Goal: Task Accomplishment & Management: Complete application form

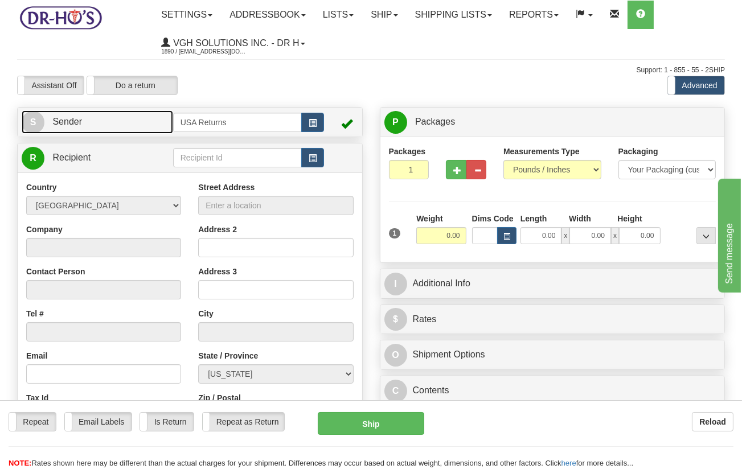
click at [87, 118] on link "S Sender" at bounding box center [98, 121] width 152 height 23
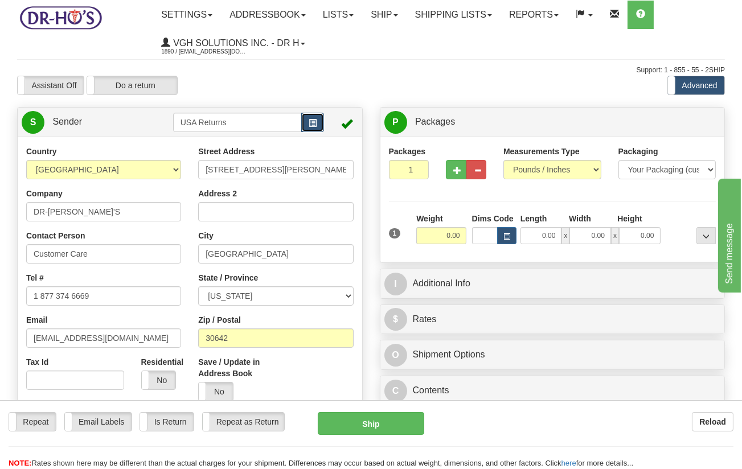
click at [313, 124] on span "button" at bounding box center [313, 123] width 8 height 7
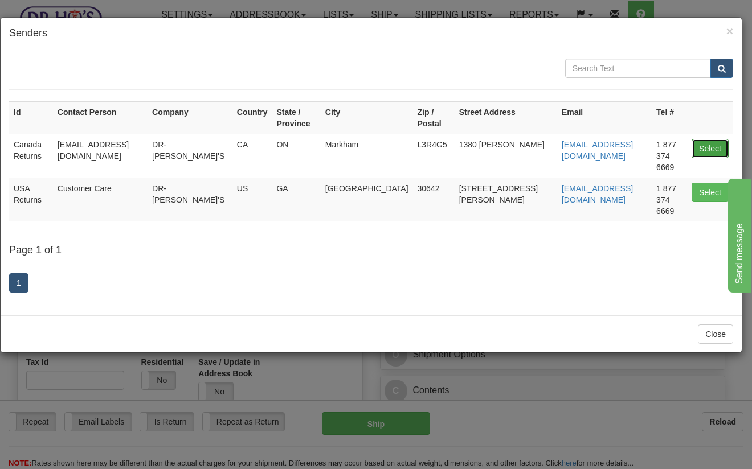
click at [703, 140] on button "Select" at bounding box center [709, 148] width 37 height 19
type input "Canada Returns"
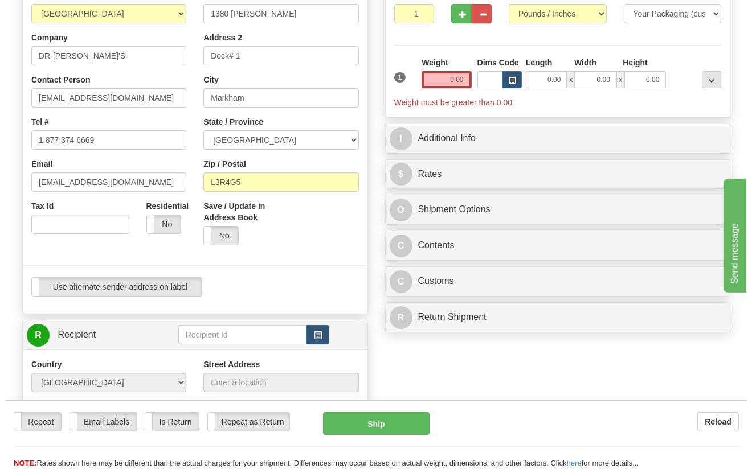
scroll to position [316, 0]
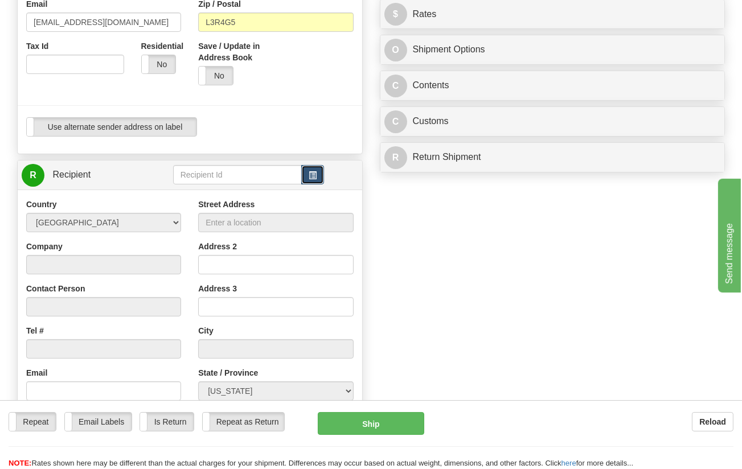
click at [314, 178] on span "button" at bounding box center [313, 175] width 8 height 7
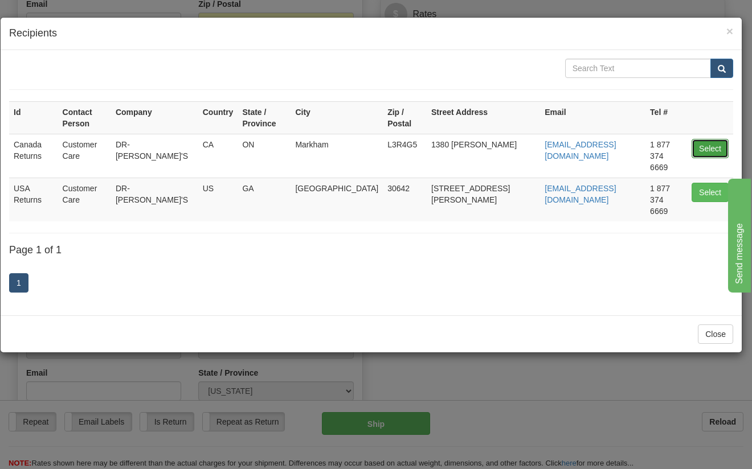
click at [707, 139] on button "Select" at bounding box center [709, 148] width 37 height 19
type input "Canada Returns"
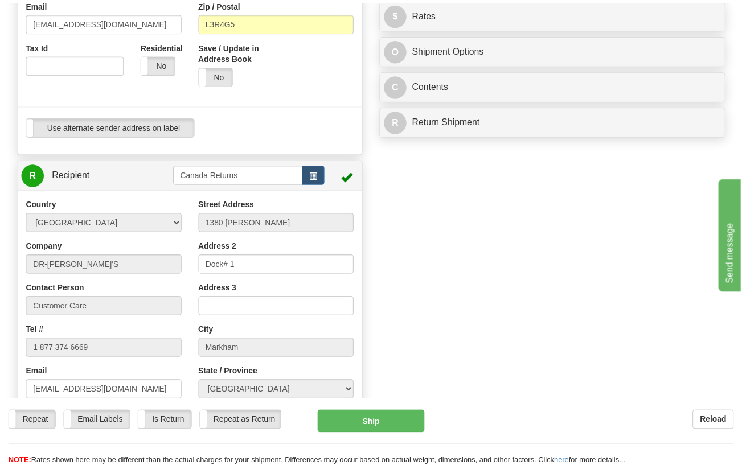
scroll to position [1, 0]
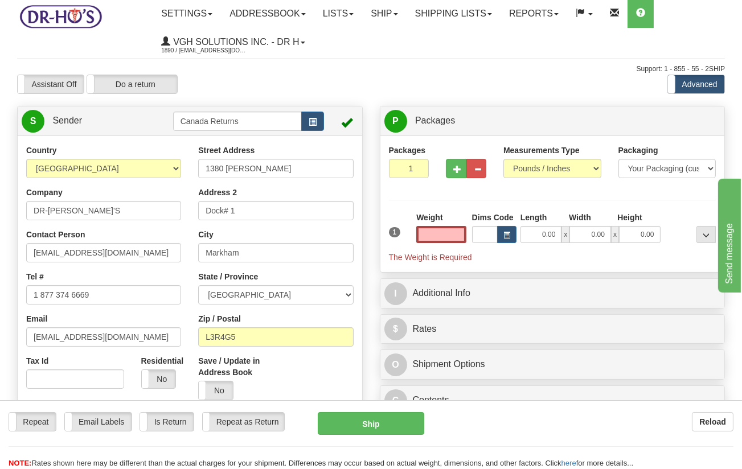
type input "0.00"
drag, startPoint x: 82, startPoint y: 213, endPoint x: -11, endPoint y: 211, distance: 92.9
click at [0, 211] on html "Training Course Close Toggle navigation Settings Shipping Preferences New Sende…" at bounding box center [371, 233] width 742 height 469
paste input "[PERSON_NAME]"
type input "[PERSON_NAME]"
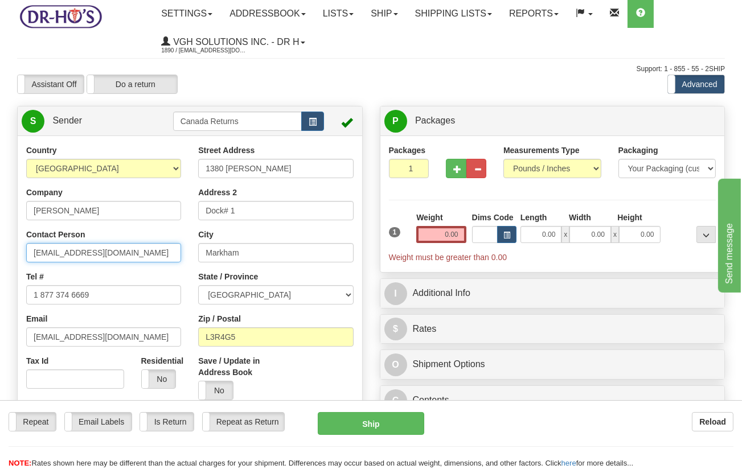
drag, startPoint x: 126, startPoint y: 256, endPoint x: 1, endPoint y: 255, distance: 125.3
paste input "[PERSON_NAME]"
type input "[PERSON_NAME]"
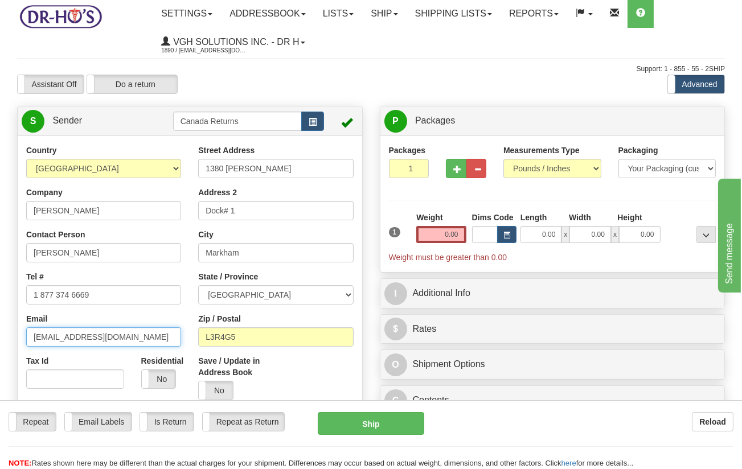
drag, startPoint x: 112, startPoint y: 334, endPoint x: 14, endPoint y: 334, distance: 98.5
click at [18, 334] on div "Country [GEOGRAPHIC_DATA] [GEOGRAPHIC_DATA] [GEOGRAPHIC_DATA] [GEOGRAPHIC_DATA]…" at bounding box center [190, 303] width 345 height 316
drag, startPoint x: 187, startPoint y: 422, endPoint x: 193, endPoint y: 402, distance: 20.6
click at [187, 421] on label "Is Return" at bounding box center [166, 422] width 53 height 18
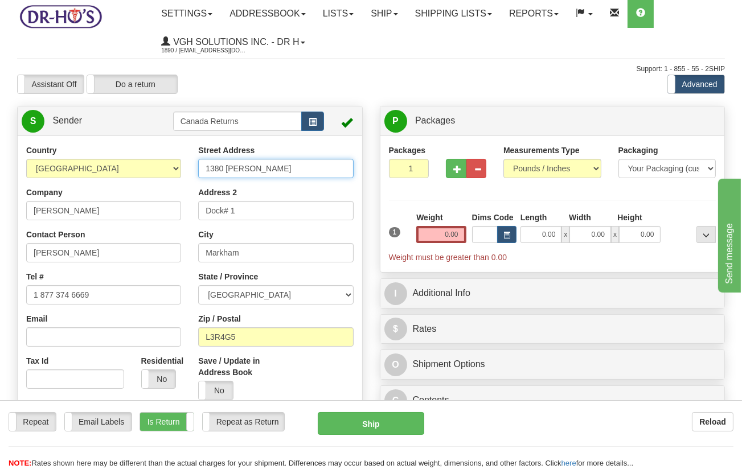
drag, startPoint x: 272, startPoint y: 167, endPoint x: 165, endPoint y: 163, distance: 107.1
click at [165, 163] on div "Country [GEOGRAPHIC_DATA] [GEOGRAPHIC_DATA] [GEOGRAPHIC_DATA] [GEOGRAPHIC_DATA]…" at bounding box center [190, 303] width 345 height 316
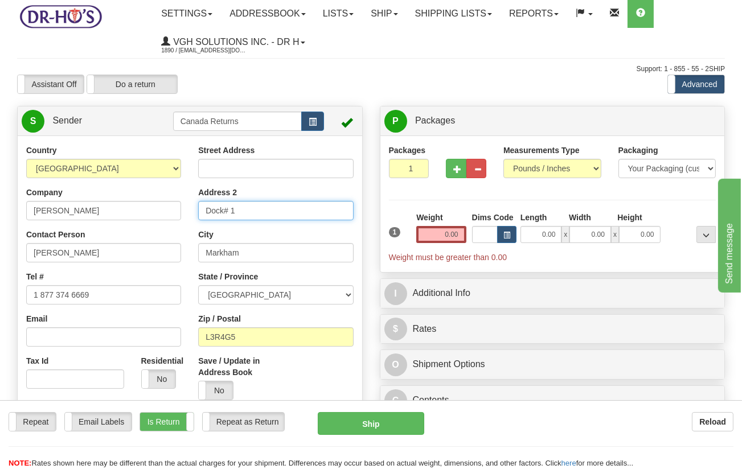
drag, startPoint x: 252, startPoint y: 203, endPoint x: 196, endPoint y: 206, distance: 55.9
click at [196, 206] on div "Street Address Address 2 Dock# 1 City [GEOGRAPHIC_DATA] State / Province [GEOGR…" at bounding box center [276, 277] width 172 height 264
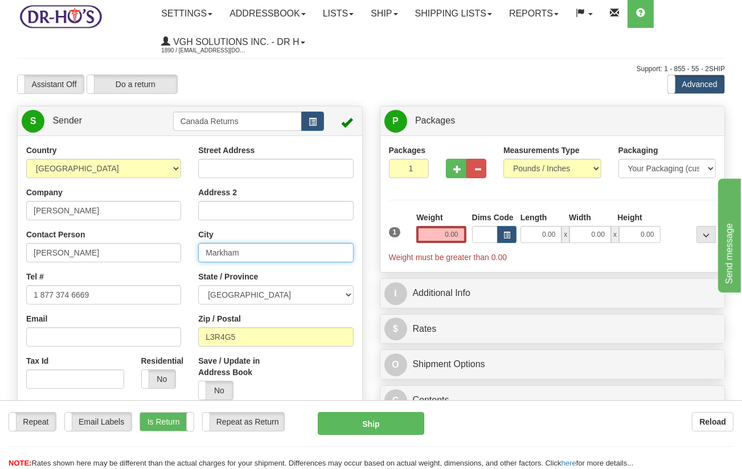
drag, startPoint x: 245, startPoint y: 254, endPoint x: 193, endPoint y: 253, distance: 52.4
click at [193, 253] on div "Street Address Address 2 City [GEOGRAPHIC_DATA] State / Province [GEOGRAPHIC_DA…" at bounding box center [276, 277] width 172 height 264
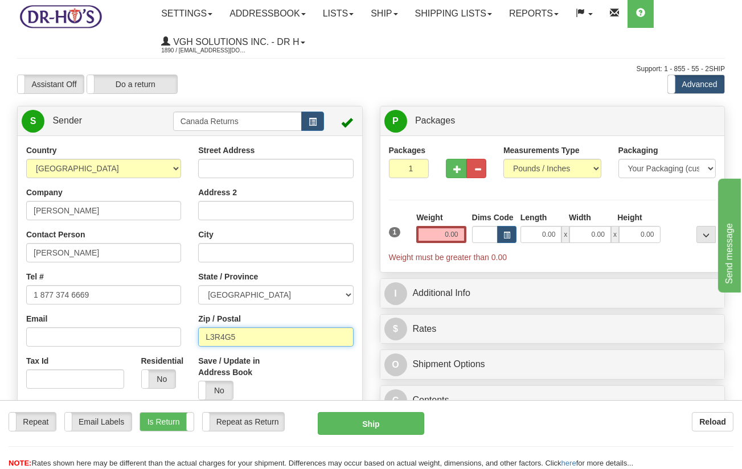
drag, startPoint x: 255, startPoint y: 340, endPoint x: 196, endPoint y: 337, distance: 59.3
click at [196, 337] on div "Street Address Address 2 City State / Province [GEOGRAPHIC_DATA] [GEOGRAPHIC_DA…" at bounding box center [276, 277] width 172 height 264
click at [312, 120] on span "button" at bounding box center [313, 121] width 8 height 7
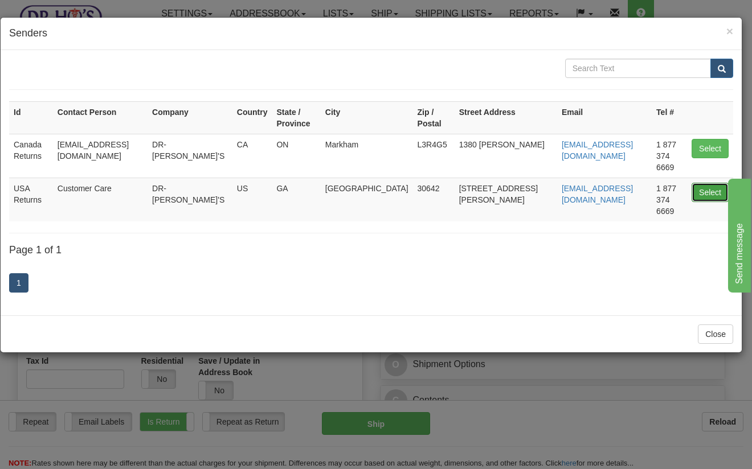
click at [704, 183] on button "Select" at bounding box center [709, 192] width 37 height 19
type input "USA Returns"
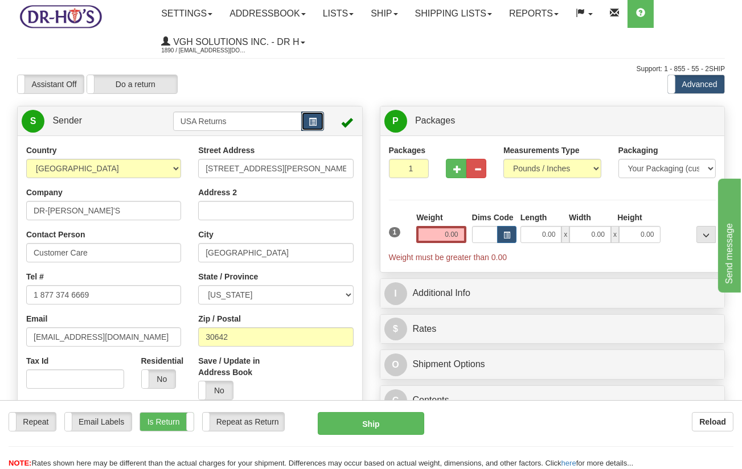
scroll to position [191, 0]
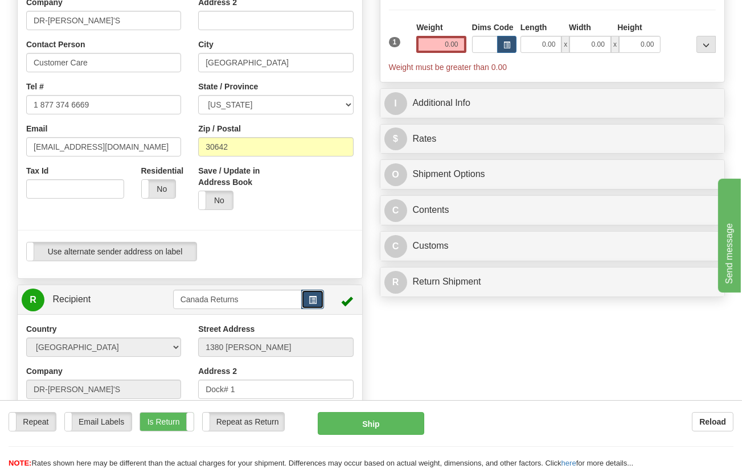
click at [310, 301] on span "button" at bounding box center [313, 300] width 8 height 7
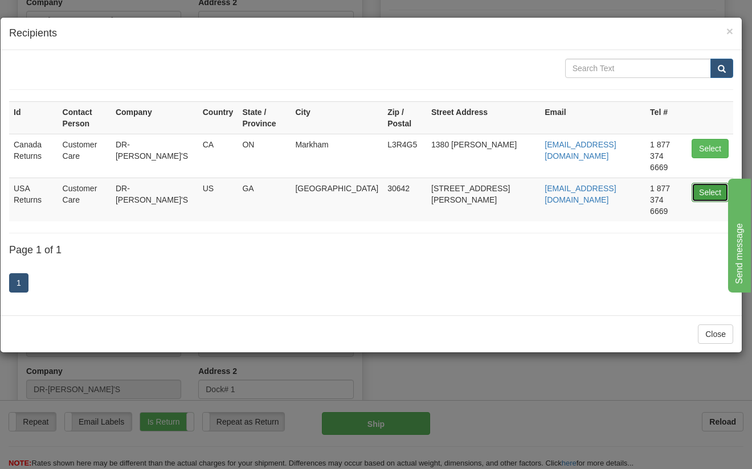
click at [705, 183] on button "Select" at bounding box center [709, 192] width 37 height 19
type input "USA Returns"
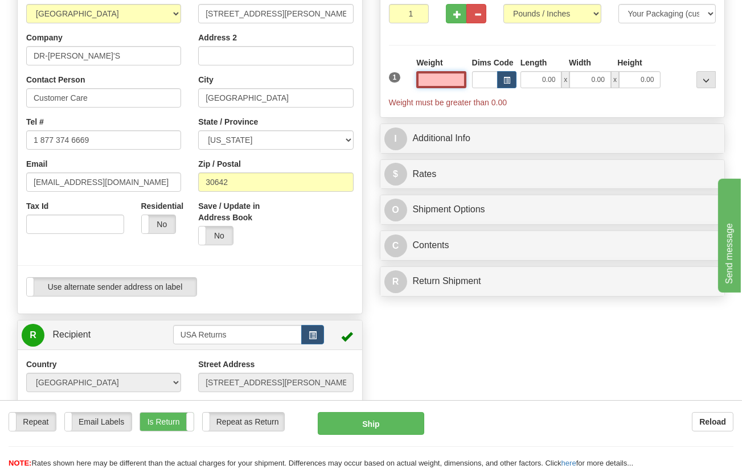
scroll to position [128, 0]
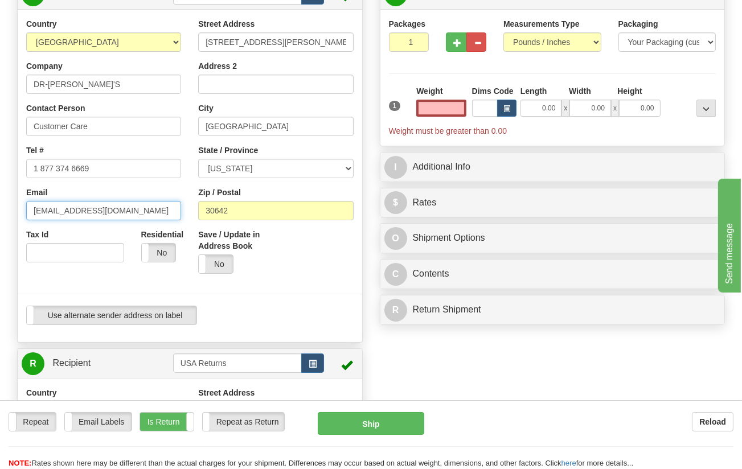
type input "0.00"
drag, startPoint x: 110, startPoint y: 213, endPoint x: -15, endPoint y: 207, distance: 124.9
click at [0, 207] on html "Training Course Close Toggle navigation Settings Shipping Preferences New Sende…" at bounding box center [371, 106] width 742 height 469
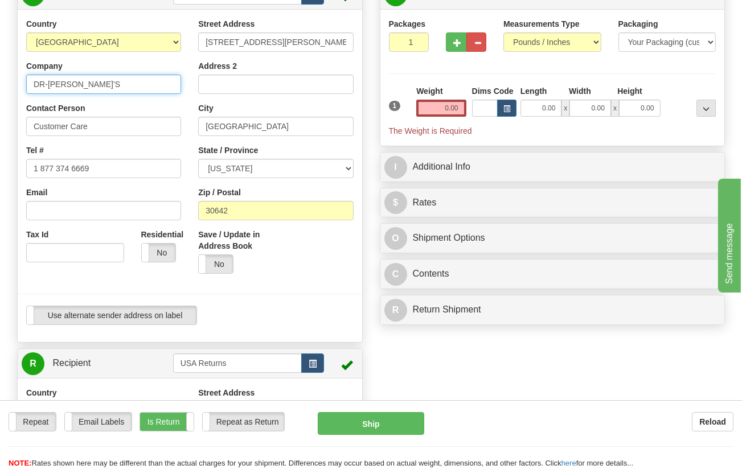
drag, startPoint x: 89, startPoint y: 86, endPoint x: 7, endPoint y: 85, distance: 82.6
click at [7, 85] on div "Toggle navigation Settings Shipping Preferences Fields Preferences New" at bounding box center [371, 354] width 742 height 965
paste input "[PERSON_NAME]"
type input "[PERSON_NAME]"
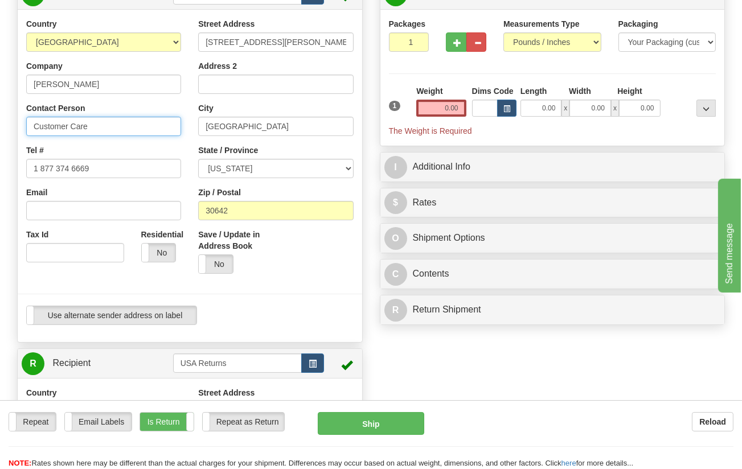
drag, startPoint x: 98, startPoint y: 128, endPoint x: -30, endPoint y: 124, distance: 127.6
click at [0, 124] on html "Training Course Close Toggle navigation Settings Shipping Preferences New Sende…" at bounding box center [371, 106] width 742 height 469
paste input "[PERSON_NAME]"
type input "[PERSON_NAME]"
drag, startPoint x: 259, startPoint y: 43, endPoint x: 155, endPoint y: 43, distance: 103.7
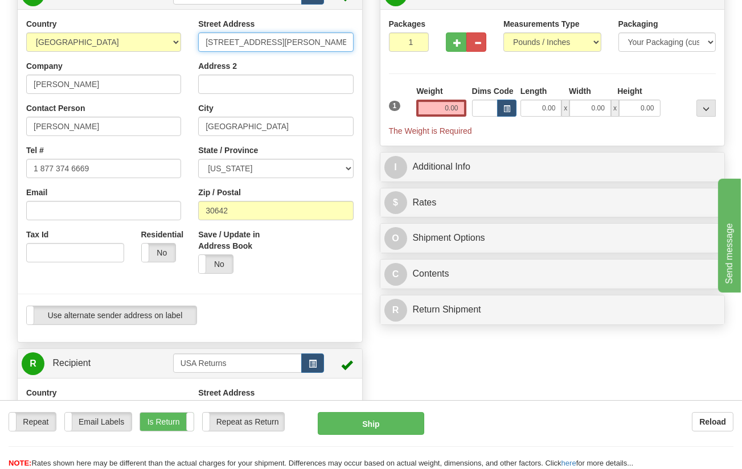
click at [155, 43] on div "Country [GEOGRAPHIC_DATA] [GEOGRAPHIC_DATA] [GEOGRAPHIC_DATA] [GEOGRAPHIC_DATA]…" at bounding box center [190, 176] width 345 height 316
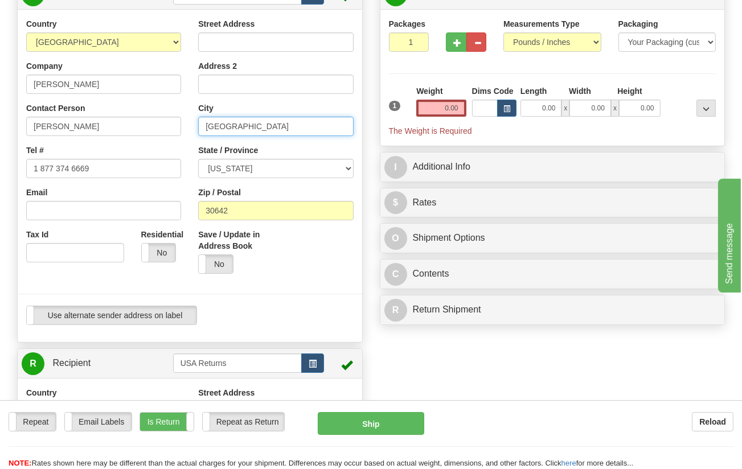
drag, startPoint x: 263, startPoint y: 128, endPoint x: 193, endPoint y: 126, distance: 70.1
click at [193, 126] on div "Street Address Address 2 City [GEOGRAPHIC_DATA] State / Province [US_STATE] [US…" at bounding box center [276, 150] width 172 height 264
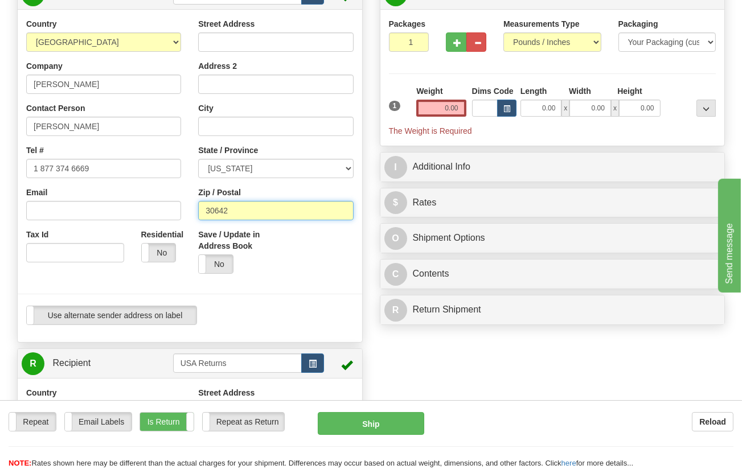
drag, startPoint x: 252, startPoint y: 210, endPoint x: 191, endPoint y: 208, distance: 61.5
click at [191, 208] on div "Street Address Address 2 City State / Province [US_STATE] [US_STATE] [US_STATE]…" at bounding box center [276, 150] width 172 height 264
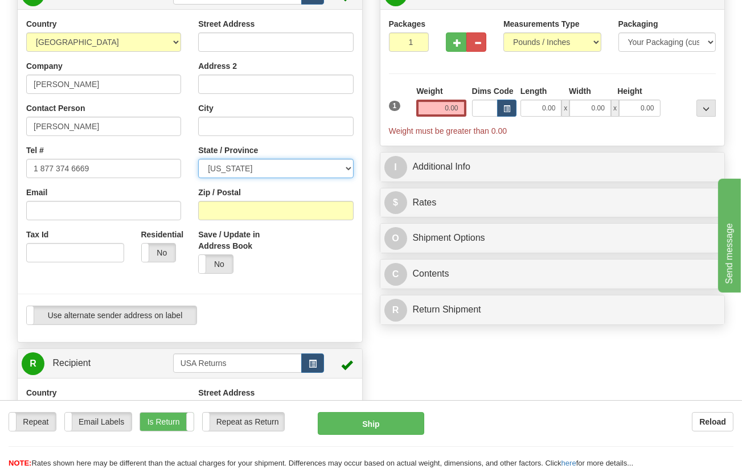
click at [224, 168] on select "[US_STATE] [US_STATE] [US_STATE] [US_STATE] Armed Forces America Armed Forces E…" at bounding box center [275, 168] width 155 height 19
select select "VA"
click at [198, 159] on select "[US_STATE] [US_STATE] [US_STATE] [US_STATE] Armed Forces America Armed Forces E…" at bounding box center [275, 168] width 155 height 19
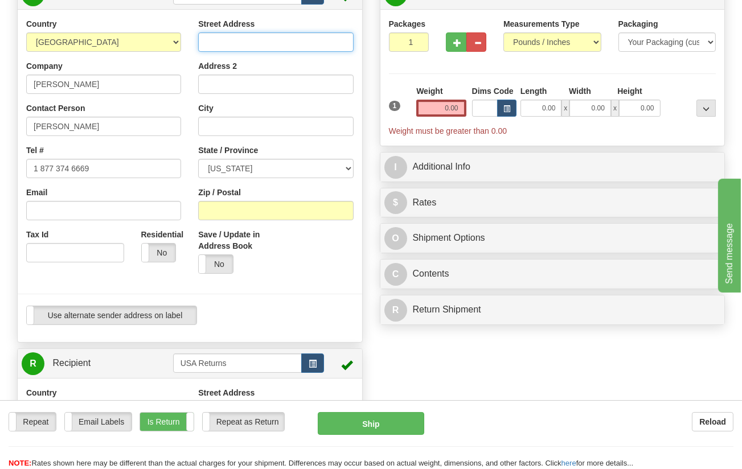
click at [241, 41] on input "Street Address" at bounding box center [275, 41] width 155 height 19
paste input "[STREET_ADDRESS][PERSON_NAME]"
type input "[STREET_ADDRESS][PERSON_NAME]"
click at [215, 125] on input "City" at bounding box center [275, 126] width 155 height 19
paste input "[GEOGRAPHIC_DATA]"
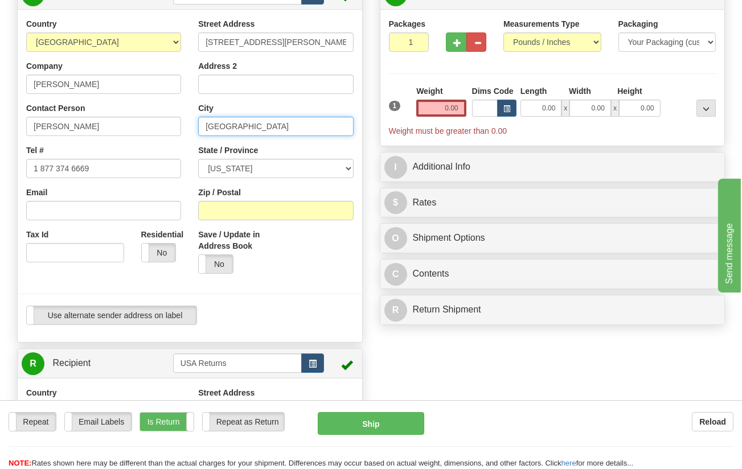
type input "[GEOGRAPHIC_DATA]"
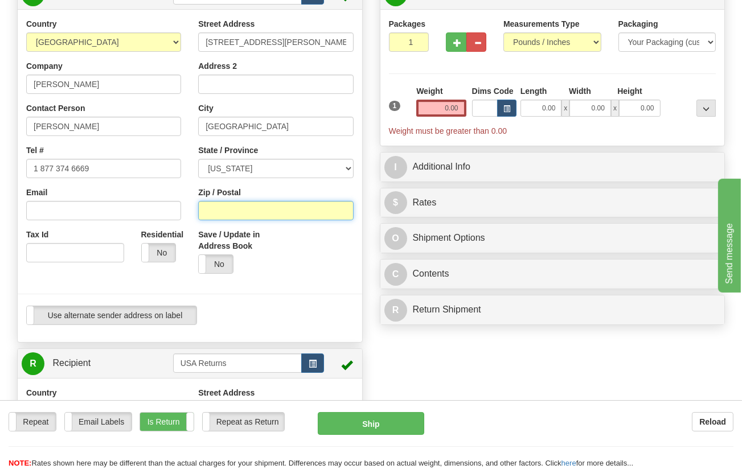
click at [226, 205] on input "Zip / Postal" at bounding box center [275, 210] width 155 height 19
paste input "23223"
type input "23223"
click at [437, 113] on input "0.00" at bounding box center [441, 108] width 50 height 17
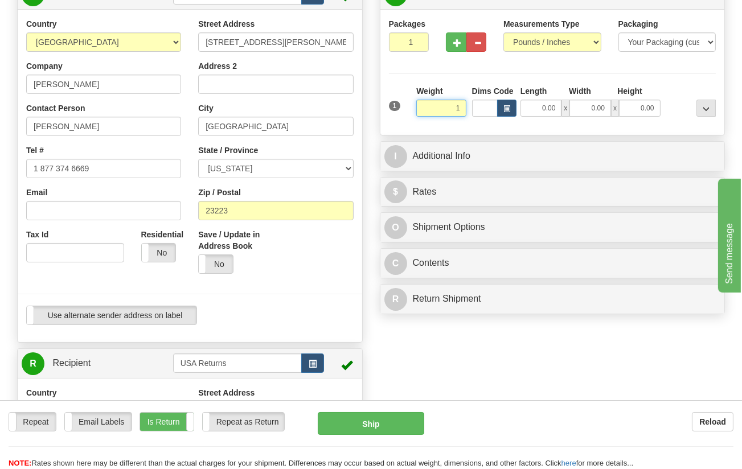
type input "1.00"
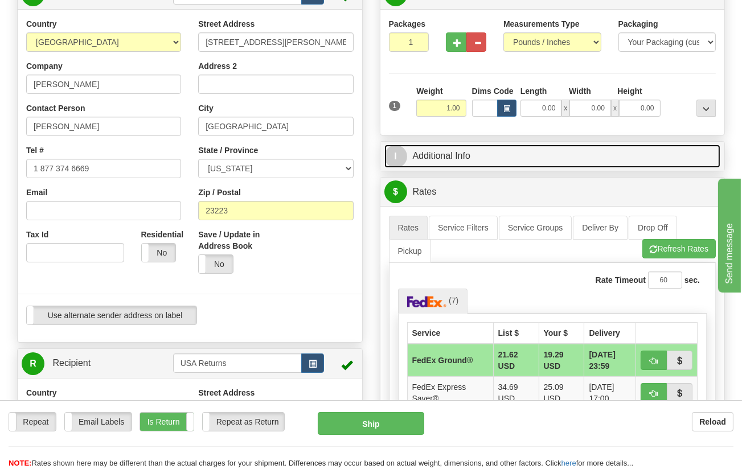
click at [460, 161] on link "I Additional Info" at bounding box center [552, 156] width 337 height 23
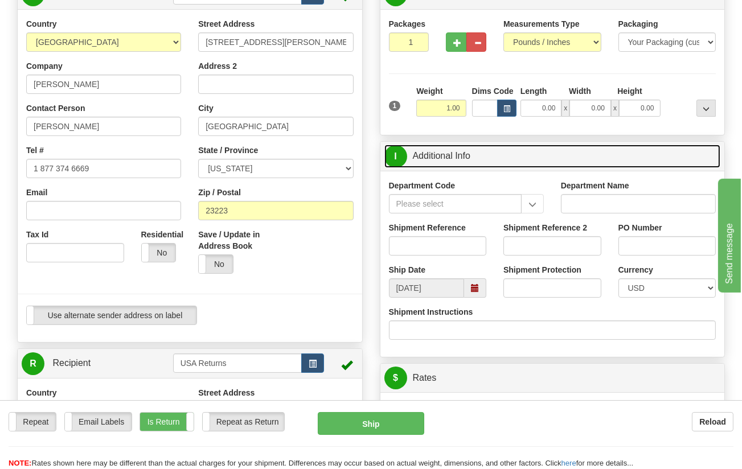
click at [477, 288] on span at bounding box center [475, 288] width 8 height 8
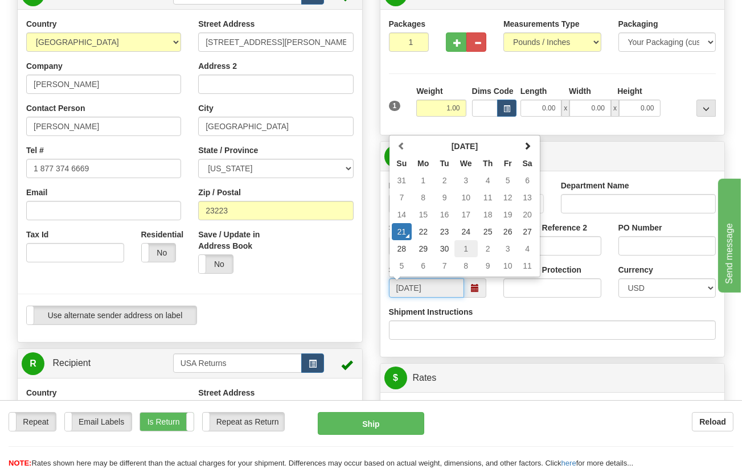
click at [462, 247] on td "1" at bounding box center [466, 248] width 23 height 17
type input "[DATE]"
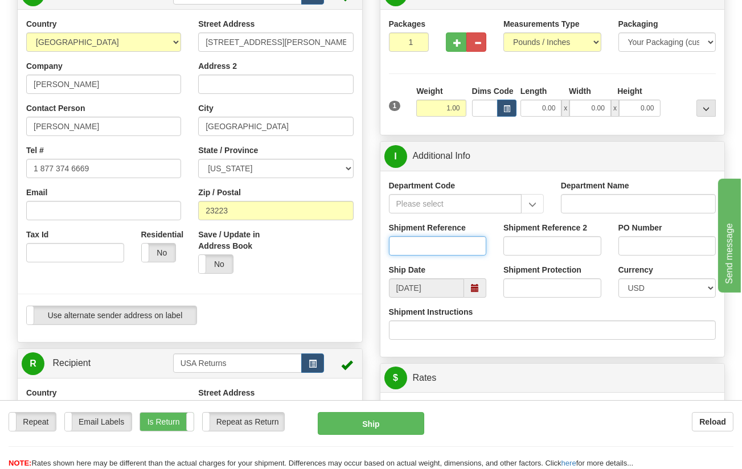
click at [442, 240] on input "Shipment Reference" at bounding box center [438, 245] width 98 height 19
paste input "CU25806108"
type input "CU25806108"
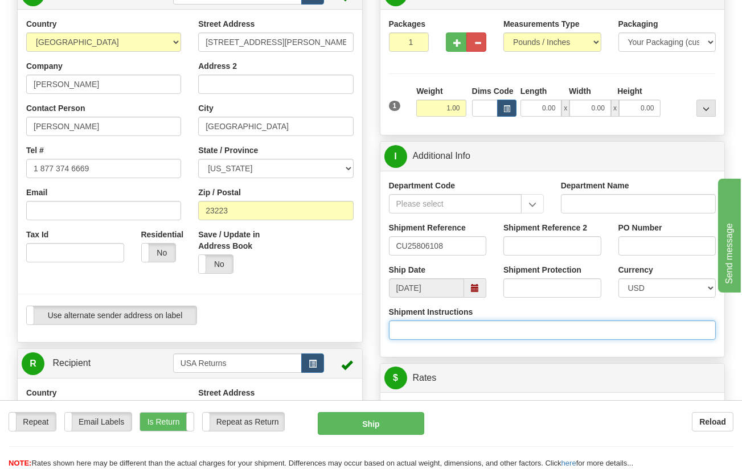
click at [529, 332] on input "Shipment Instructions" at bounding box center [552, 330] width 327 height 19
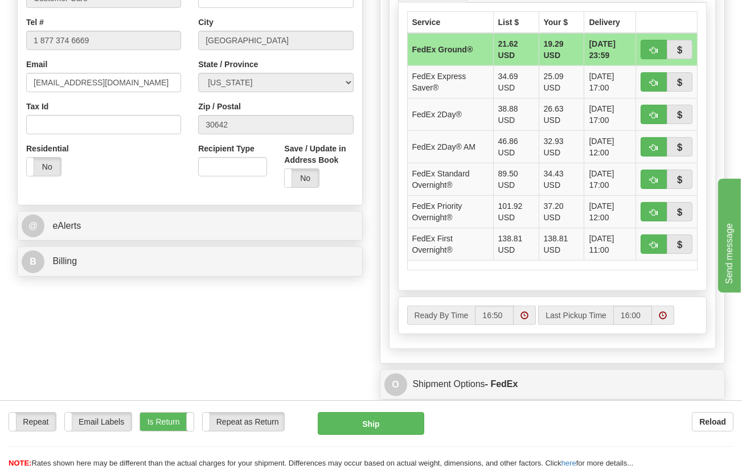
scroll to position [761, 0]
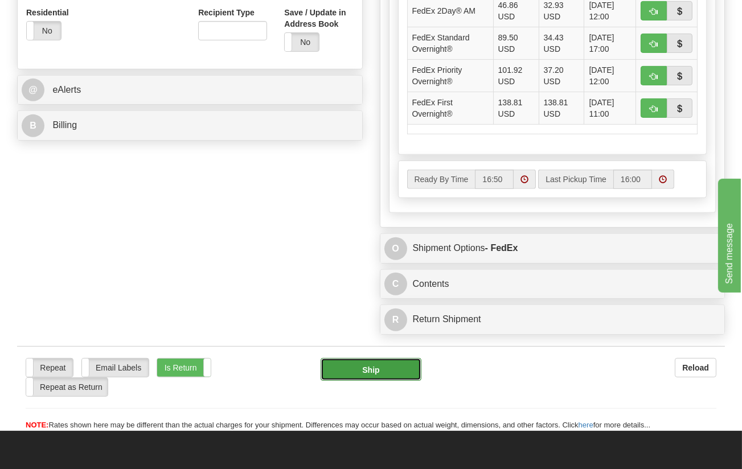
click at [378, 369] on button "Ship" at bounding box center [371, 369] width 101 height 23
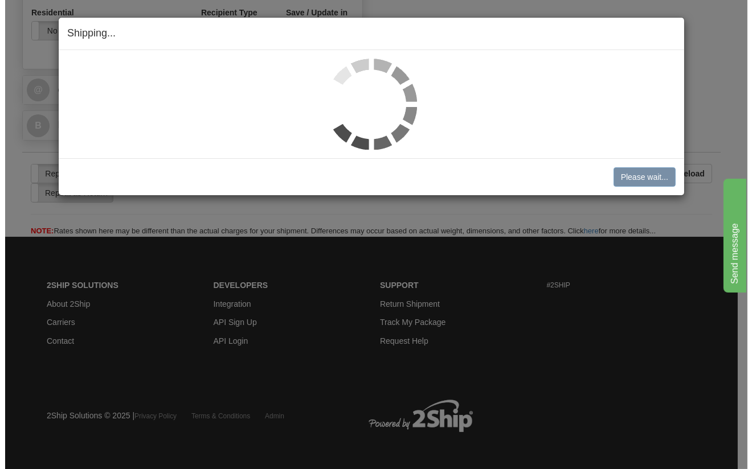
scroll to position [732, 0]
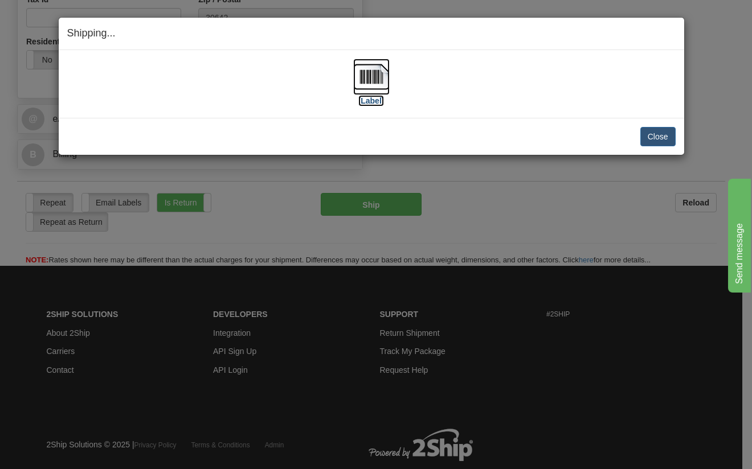
click at [378, 82] on img at bounding box center [371, 77] width 36 height 36
